Goal: Find specific page/section

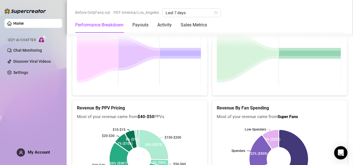
scroll to position [803, 0]
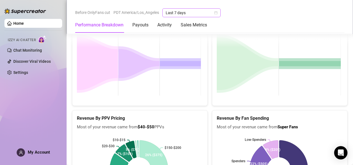
click at [216, 11] on icon "calendar" at bounding box center [215, 12] width 3 height 3
click at [233, 19] on div "Performance Breakdown Payouts Activity Sales Metrics" at bounding box center [209, 25] width 269 height 16
click at [174, 22] on div "Performance Breakdown Payouts Activity Sales Metrics" at bounding box center [141, 25] width 132 height 16
click at [162, 24] on div "Activity" at bounding box center [164, 25] width 14 height 7
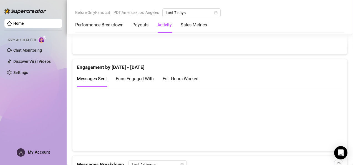
scroll to position [284, 0]
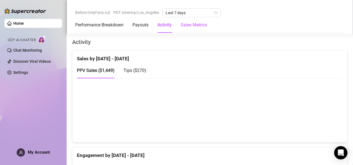
click at [186, 24] on Metrics "Sales Metrics" at bounding box center [193, 25] width 26 height 7
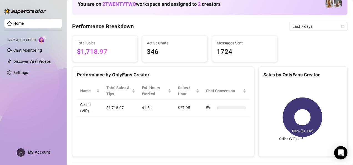
scroll to position [57, 0]
